Goal: Transaction & Acquisition: Subscribe to service/newsletter

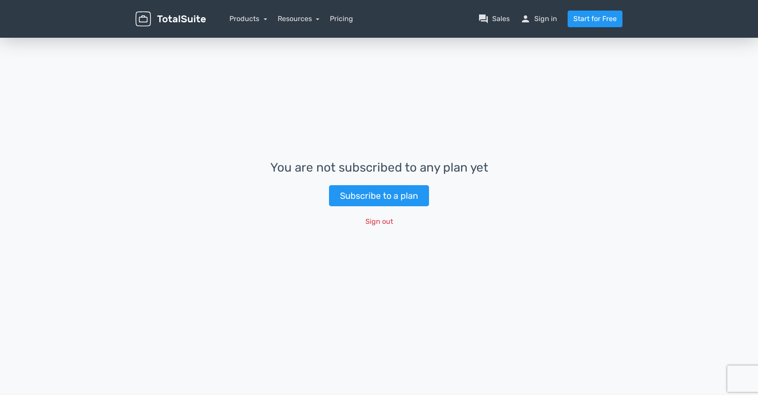
click at [319, 45] on div "You are not subscribed to any plan yet Subscribe to a plan Sign out" at bounding box center [379, 195] width 758 height 318
click at [240, 21] on link "Products" at bounding box center [248, 18] width 38 height 8
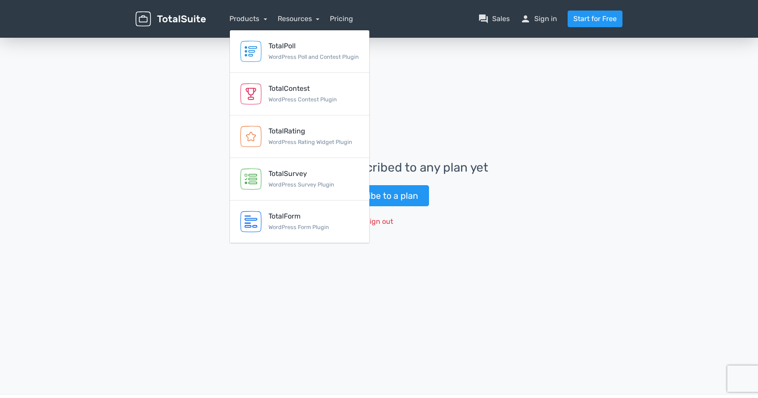
click at [179, 20] on img at bounding box center [171, 18] width 70 height 15
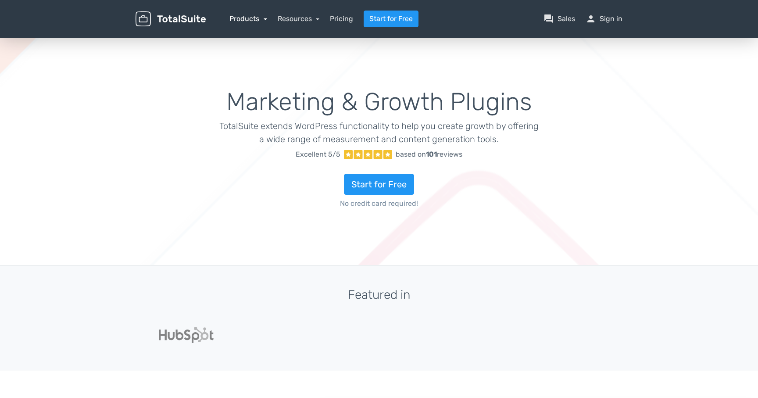
click at [261, 21] on link "Products" at bounding box center [248, 18] width 38 height 8
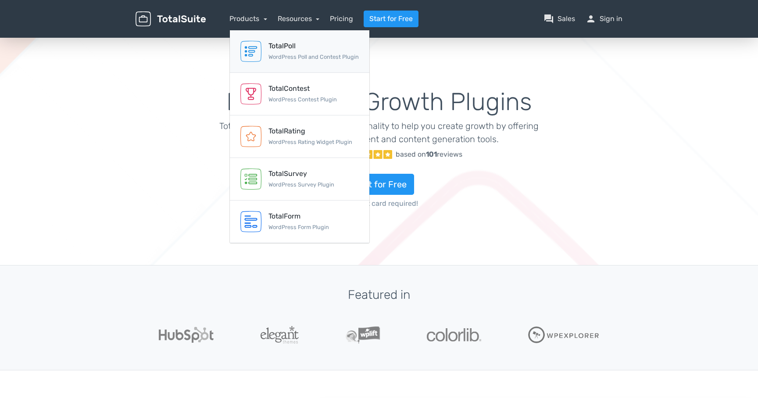
click at [299, 57] on small "WordPress Poll and Contest Plugin" at bounding box center [313, 57] width 90 height 7
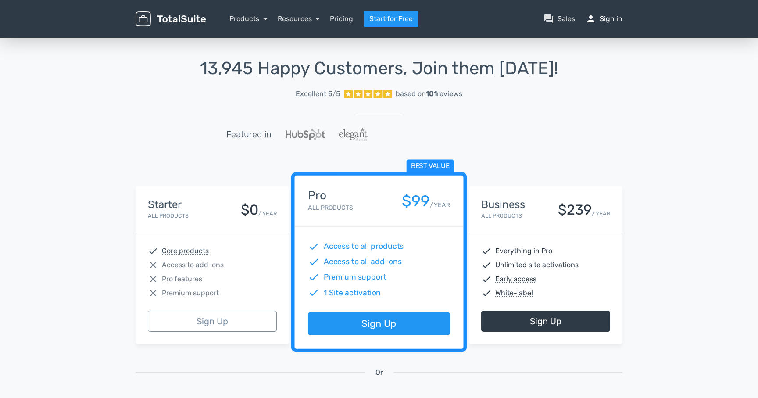
click at [613, 19] on link "person Sign in" at bounding box center [604, 19] width 37 height 11
